Goal: Task Accomplishment & Management: Use online tool/utility

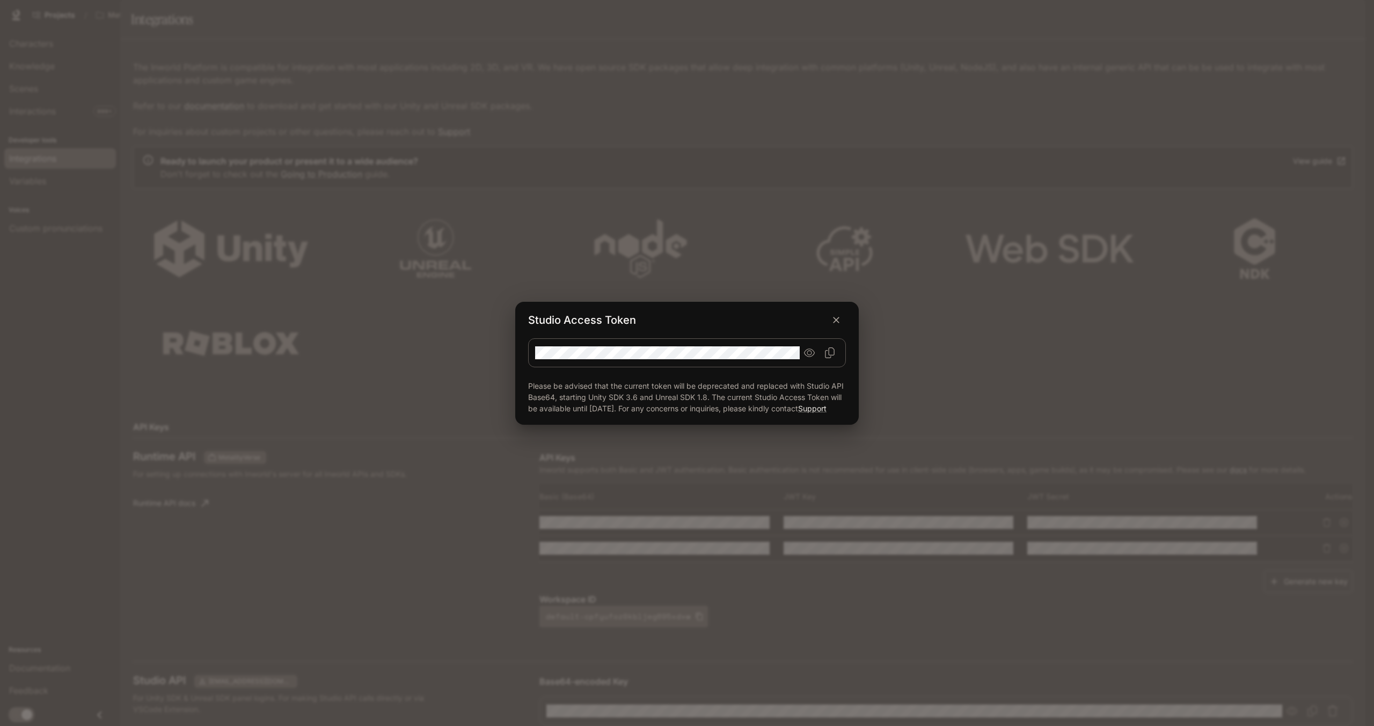
scroll to position [350, 0]
click at [836, 315] on icon "button" at bounding box center [836, 320] width 11 height 11
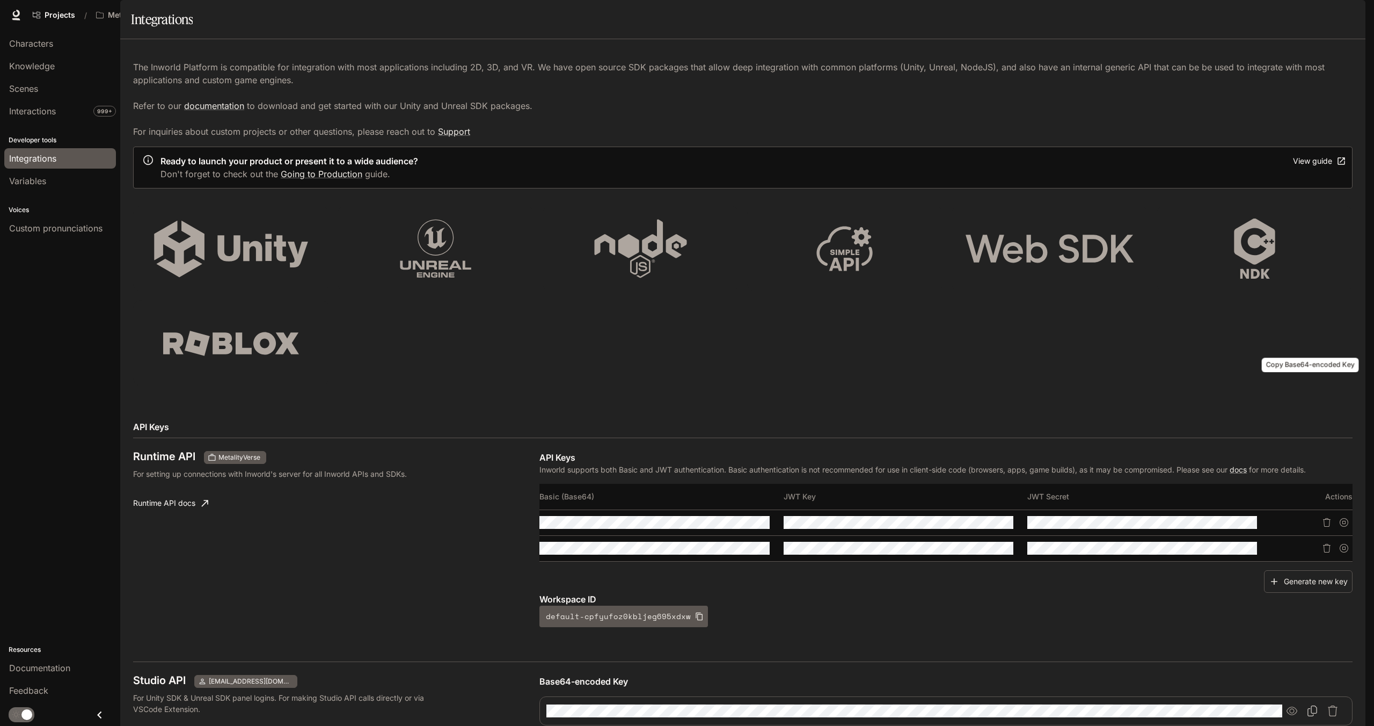
click at [1308, 705] on icon "Copy Base64-encoded Key" at bounding box center [1312, 710] width 11 height 11
drag, startPoint x: 646, startPoint y: 188, endPoint x: 723, endPoint y: 190, distance: 76.8
click at [723, 484] on table "Basic (Base64) JWT Key JWT Secret Actions" at bounding box center [946, 523] width 813 height 78
click at [23, 535] on div "Characters Knowledge Scenes Interactions 999+ Developer tools Integrations Vari…" at bounding box center [60, 378] width 120 height 696
click at [1001, 518] on icon "Copy Key" at bounding box center [1005, 522] width 9 height 9
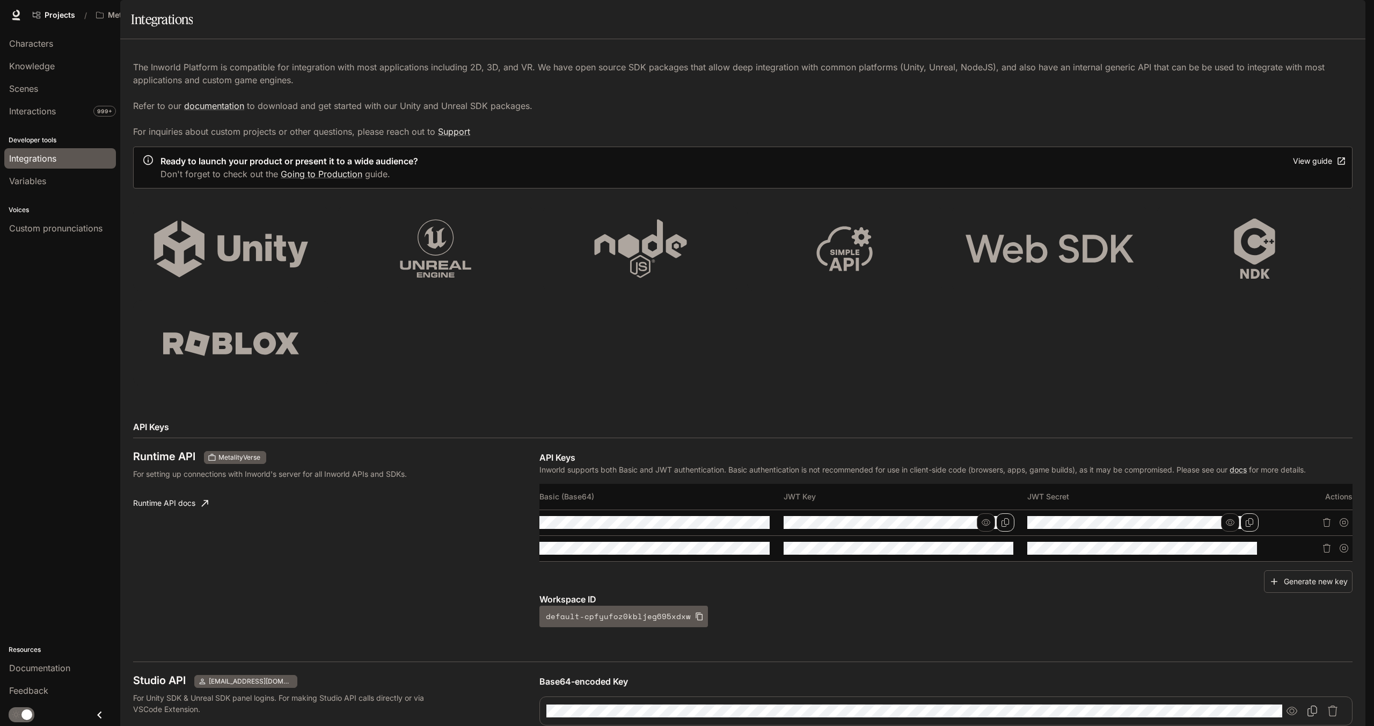
click at [1247, 518] on icon "Copy Secret" at bounding box center [1250, 522] width 9 height 9
click at [762, 544] on icon "Copy Basic (Base64)" at bounding box center [762, 548] width 9 height 9
click at [1246, 544] on icon "Copy Secret" at bounding box center [1250, 548] width 9 height 9
click at [1004, 544] on icon "Copy Key" at bounding box center [1005, 548] width 9 height 9
click at [1246, 544] on icon "Copy Secret" at bounding box center [1250, 548] width 9 height 9
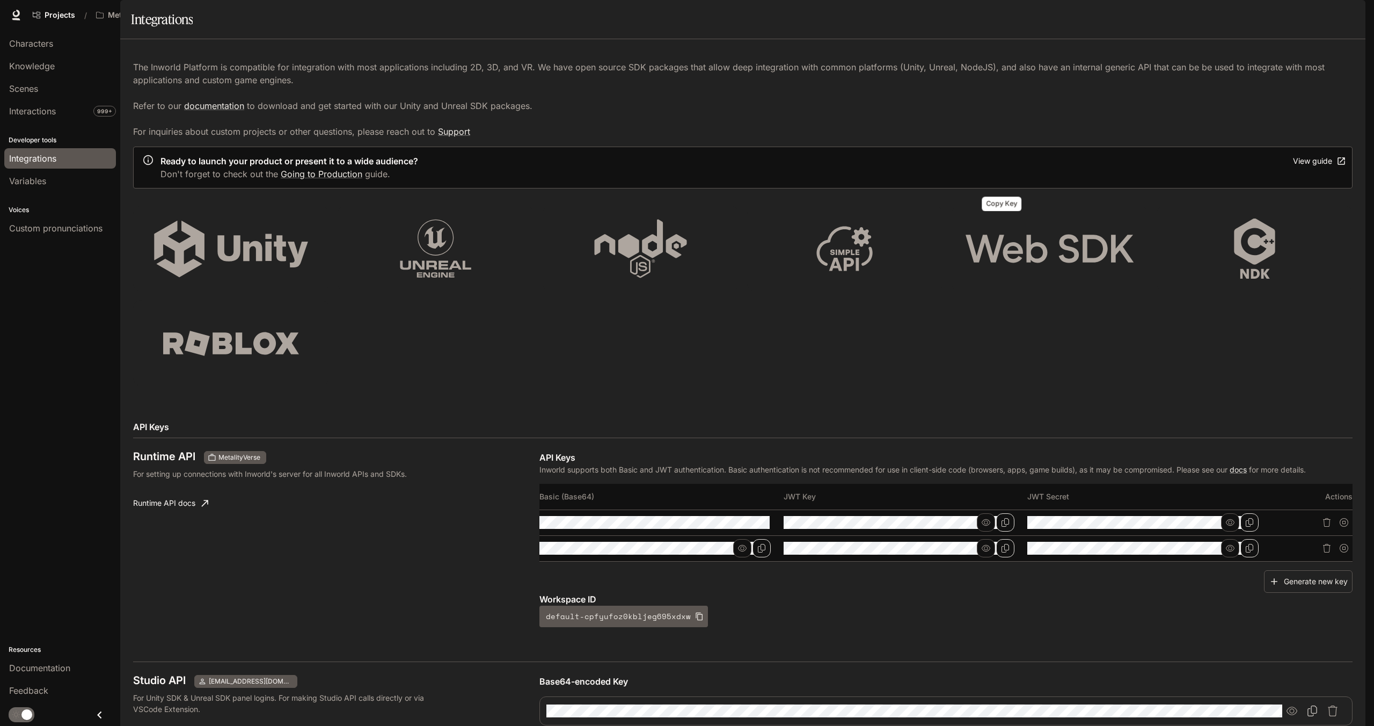
click at [1005, 544] on icon "Copy Key" at bounding box center [1006, 548] width 8 height 9
click at [32, 83] on span "Scenes" at bounding box center [23, 88] width 29 height 13
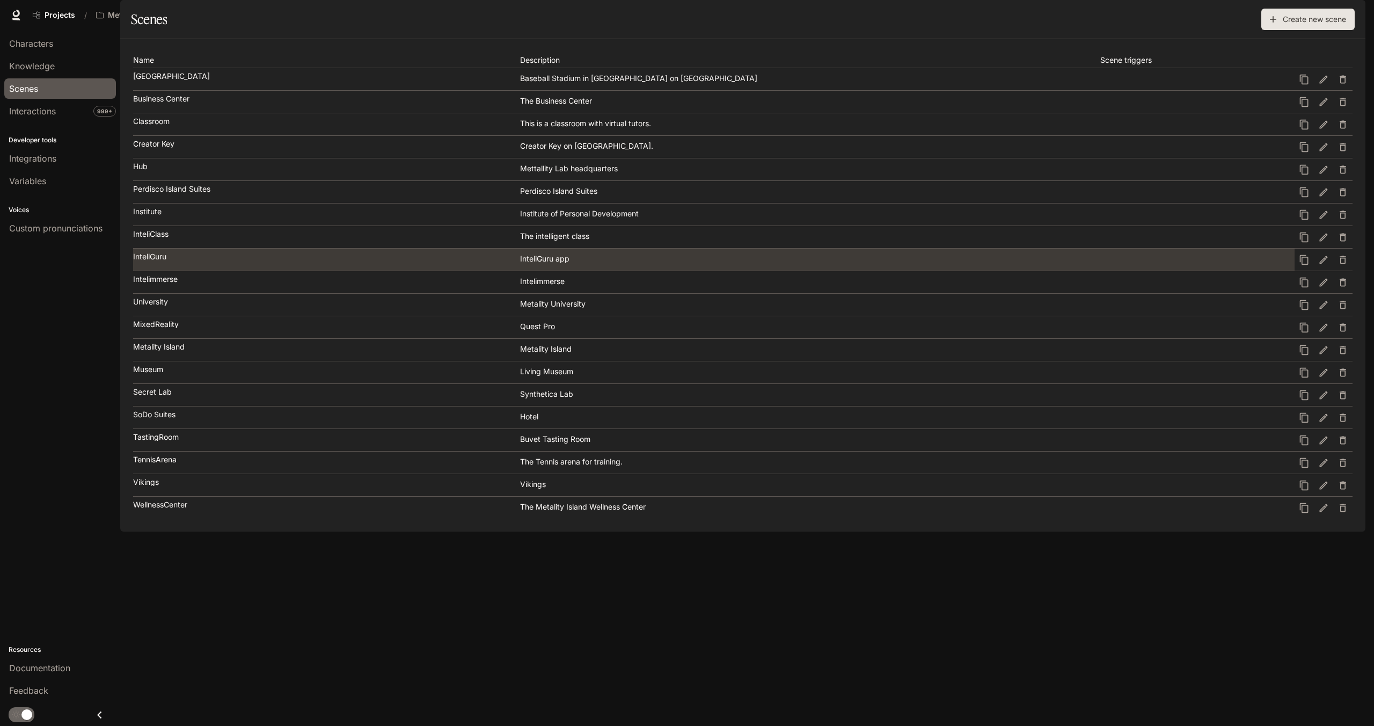
click at [196, 260] on div "InteliGuru" at bounding box center [326, 257] width 386 height 8
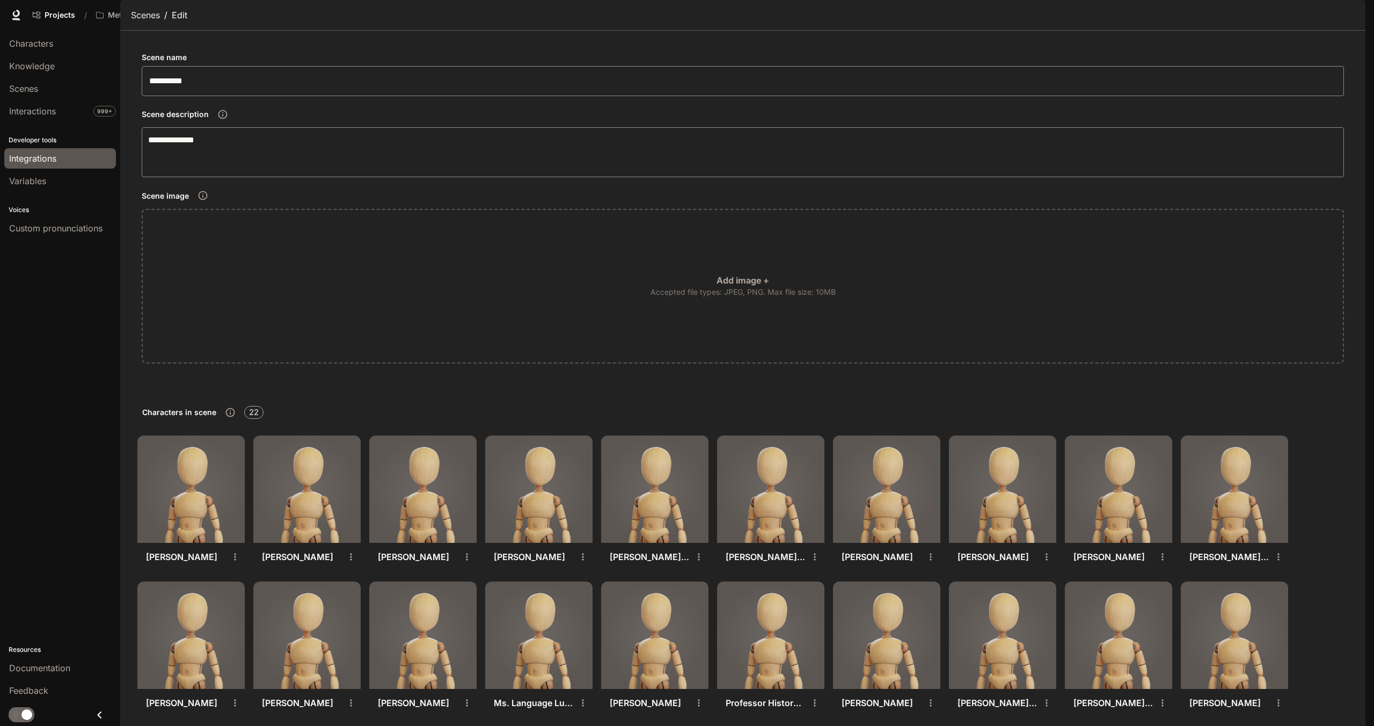
click at [46, 164] on link "Integrations" at bounding box center [60, 158] width 112 height 20
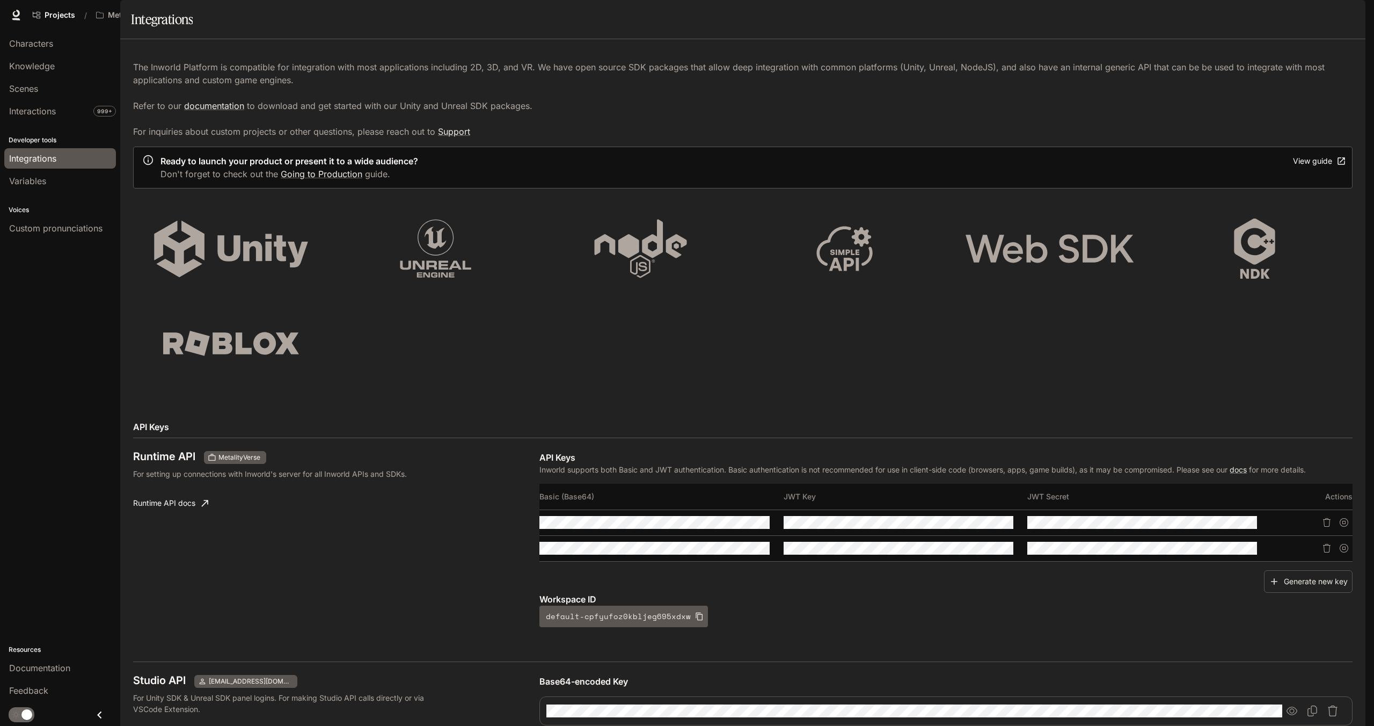
scroll to position [268, 0]
click at [1312, 701] on button "Copy Base64-encoded Key" at bounding box center [1312, 710] width 19 height 19
click at [1004, 518] on icon "Copy Key" at bounding box center [1005, 522] width 9 height 9
click at [1248, 518] on icon "Copy Secret" at bounding box center [1250, 522] width 9 height 9
click at [1309, 705] on icon "Copy Base64-encoded Key" at bounding box center [1312, 710] width 11 height 11
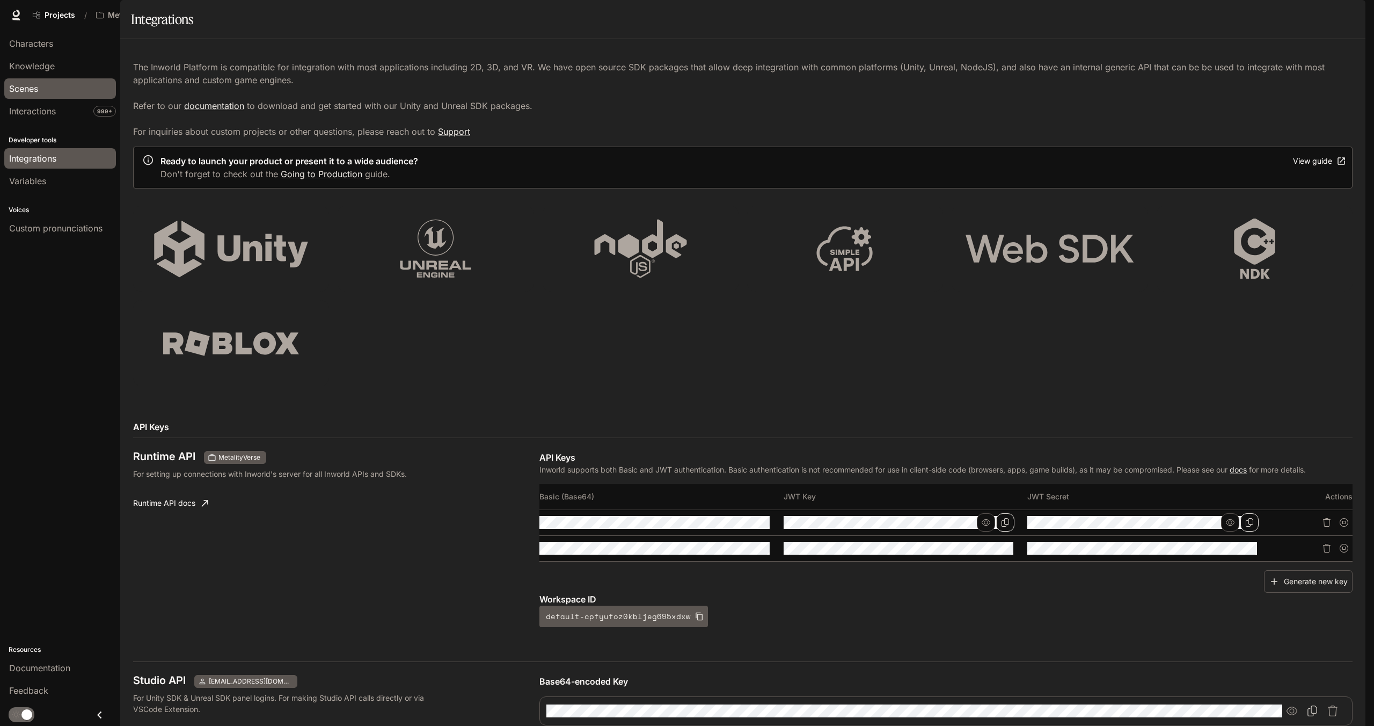
click at [32, 89] on span "Scenes" at bounding box center [23, 88] width 29 height 13
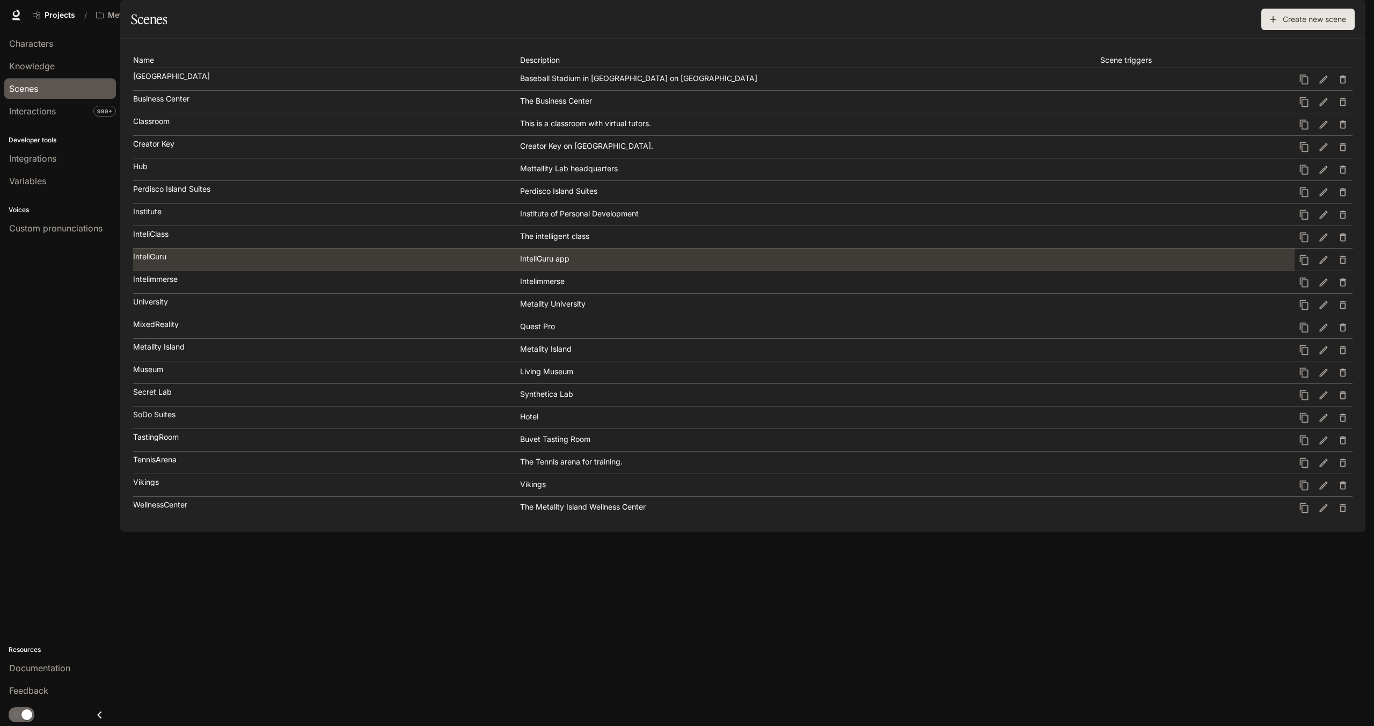
click at [233, 271] on link "InteliGuru InteliGuru app" at bounding box center [714, 260] width 1162 height 22
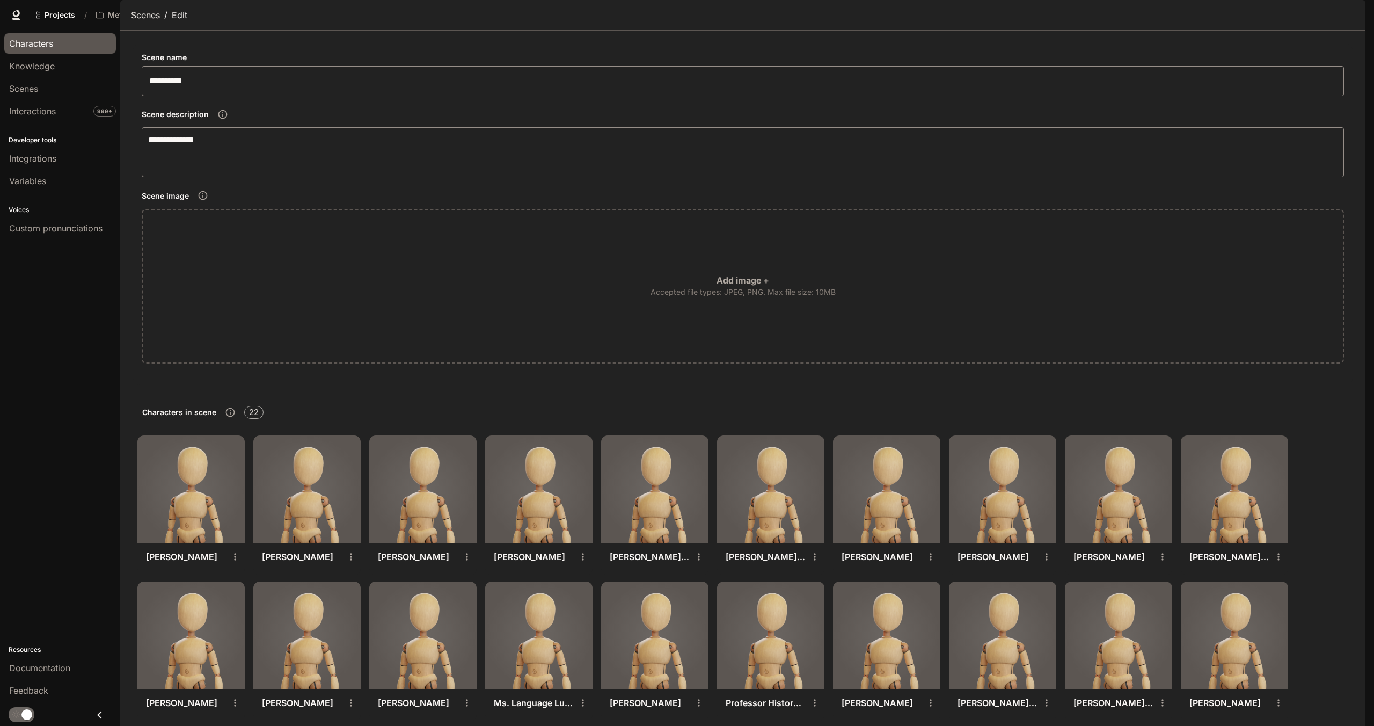
click at [48, 38] on span "Characters" at bounding box center [31, 43] width 44 height 13
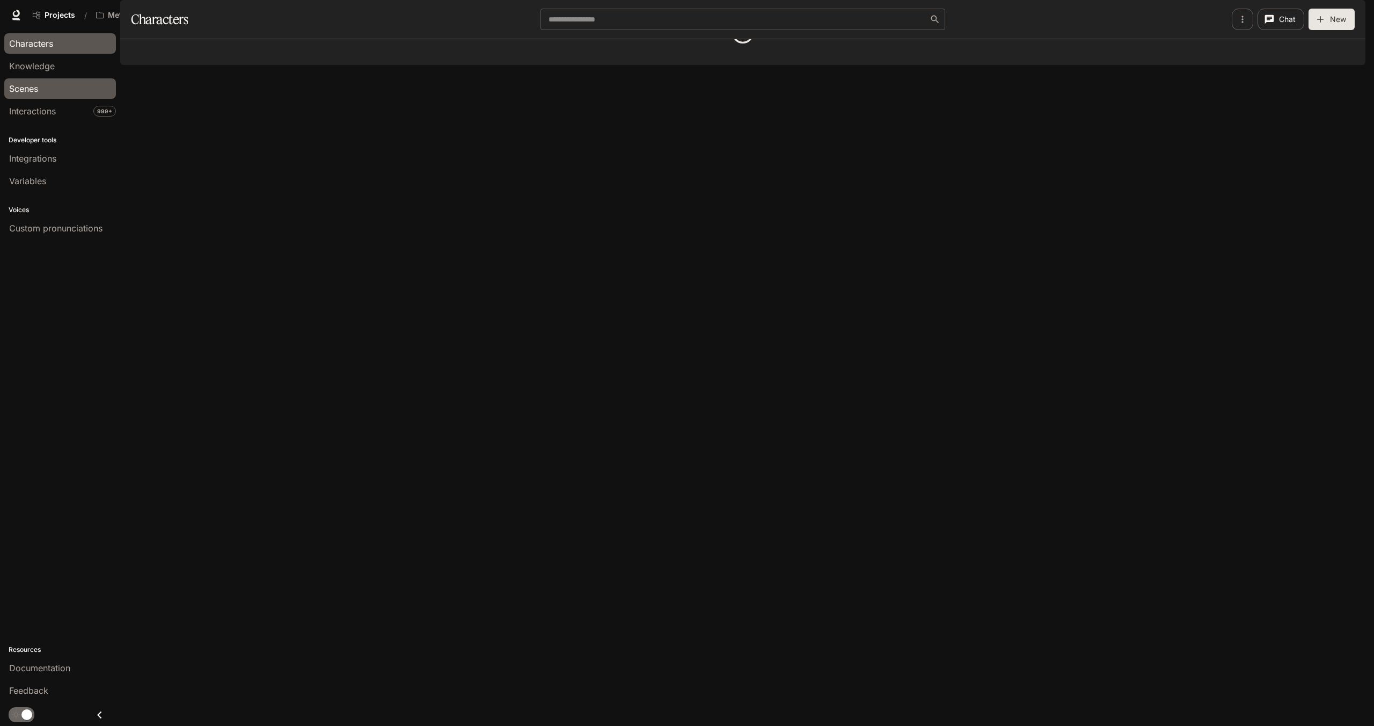
click at [18, 82] on span "Scenes" at bounding box center [23, 88] width 29 height 13
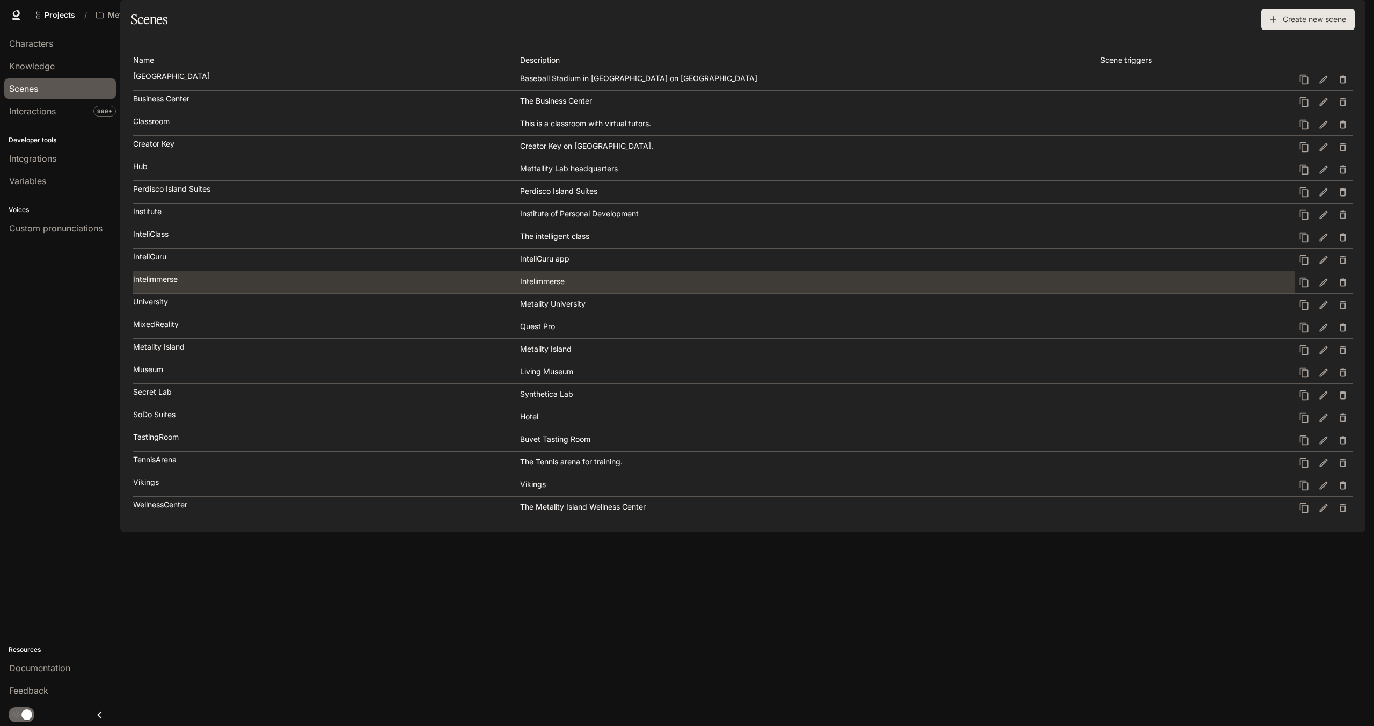
click at [175, 283] on p "Intelimmerse" at bounding box center [155, 279] width 45 height 8
